Goal: Transaction & Acquisition: Purchase product/service

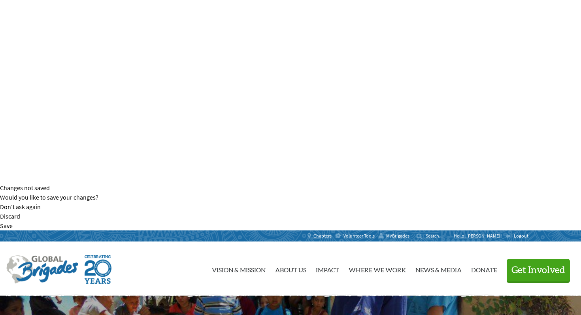
scroll to position [132, 0]
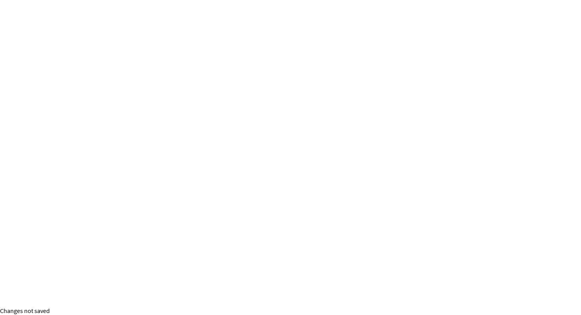
scroll to position [0, 0]
